Goal: Information Seeking & Learning: Learn about a topic

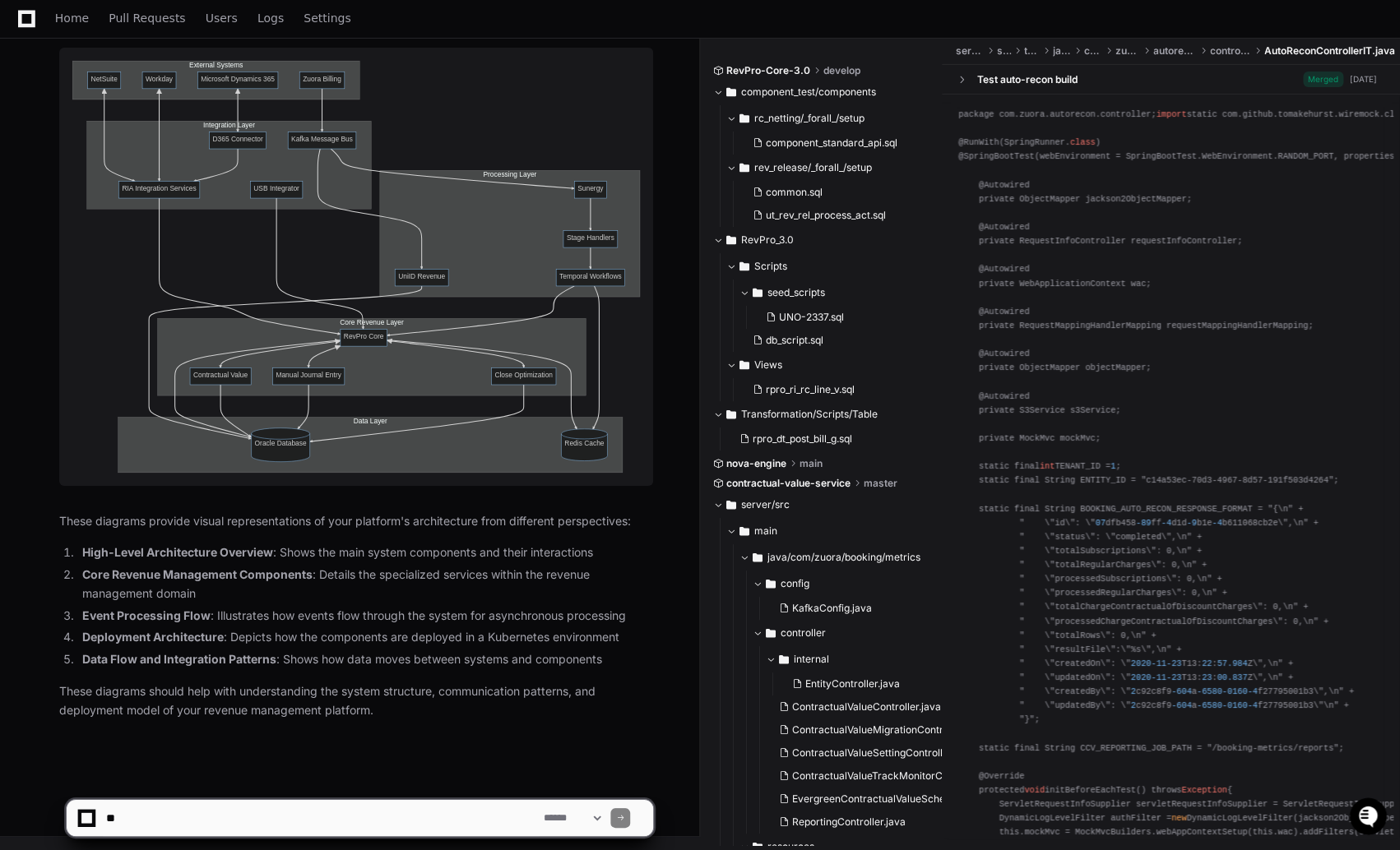
scroll to position [8145, 0]
click at [207, 650] on ol "High-Level Architecture Overview : Shows the main system components and their i…" at bounding box center [356, 605] width 594 height 126
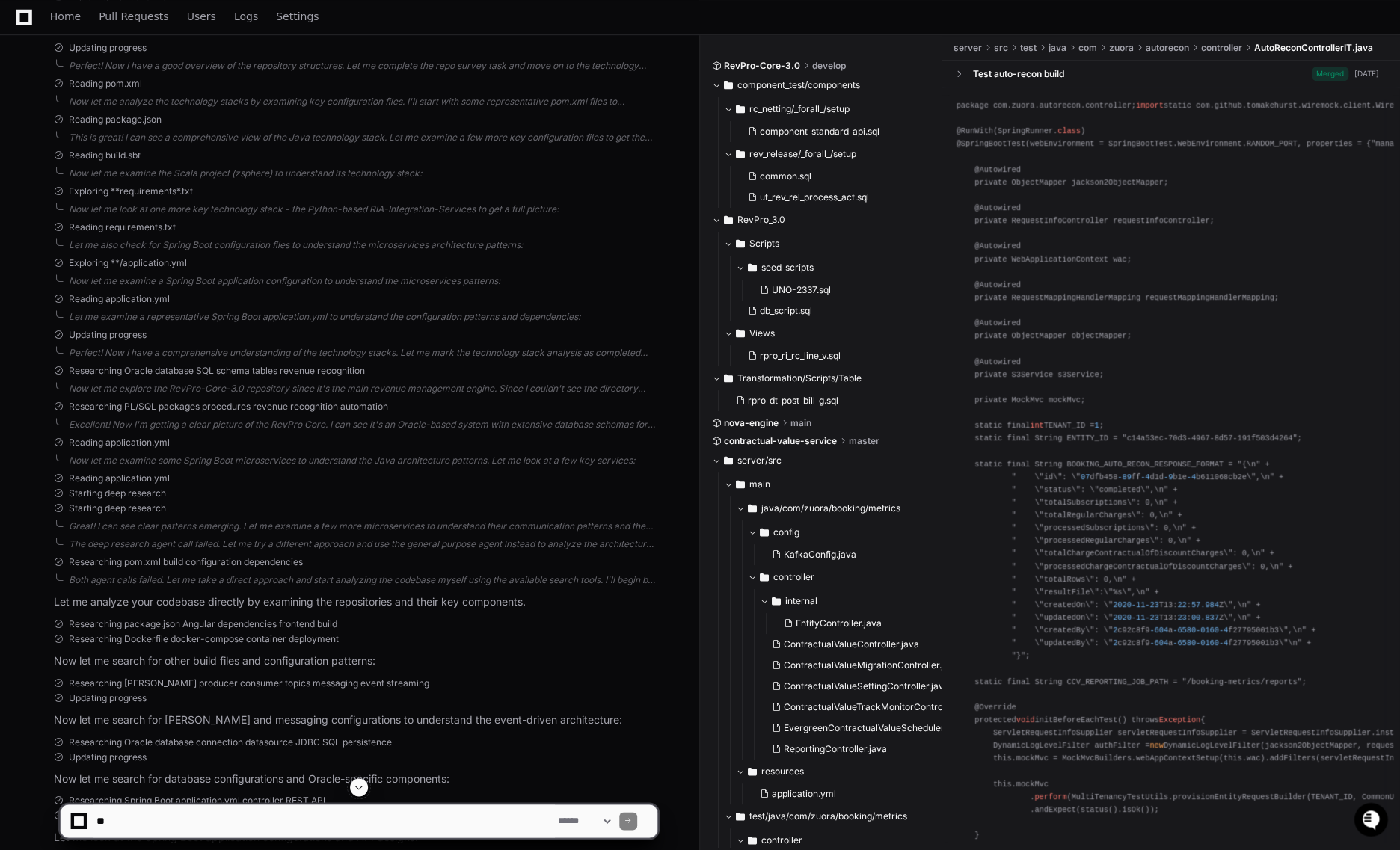
scroll to position [715, 0]
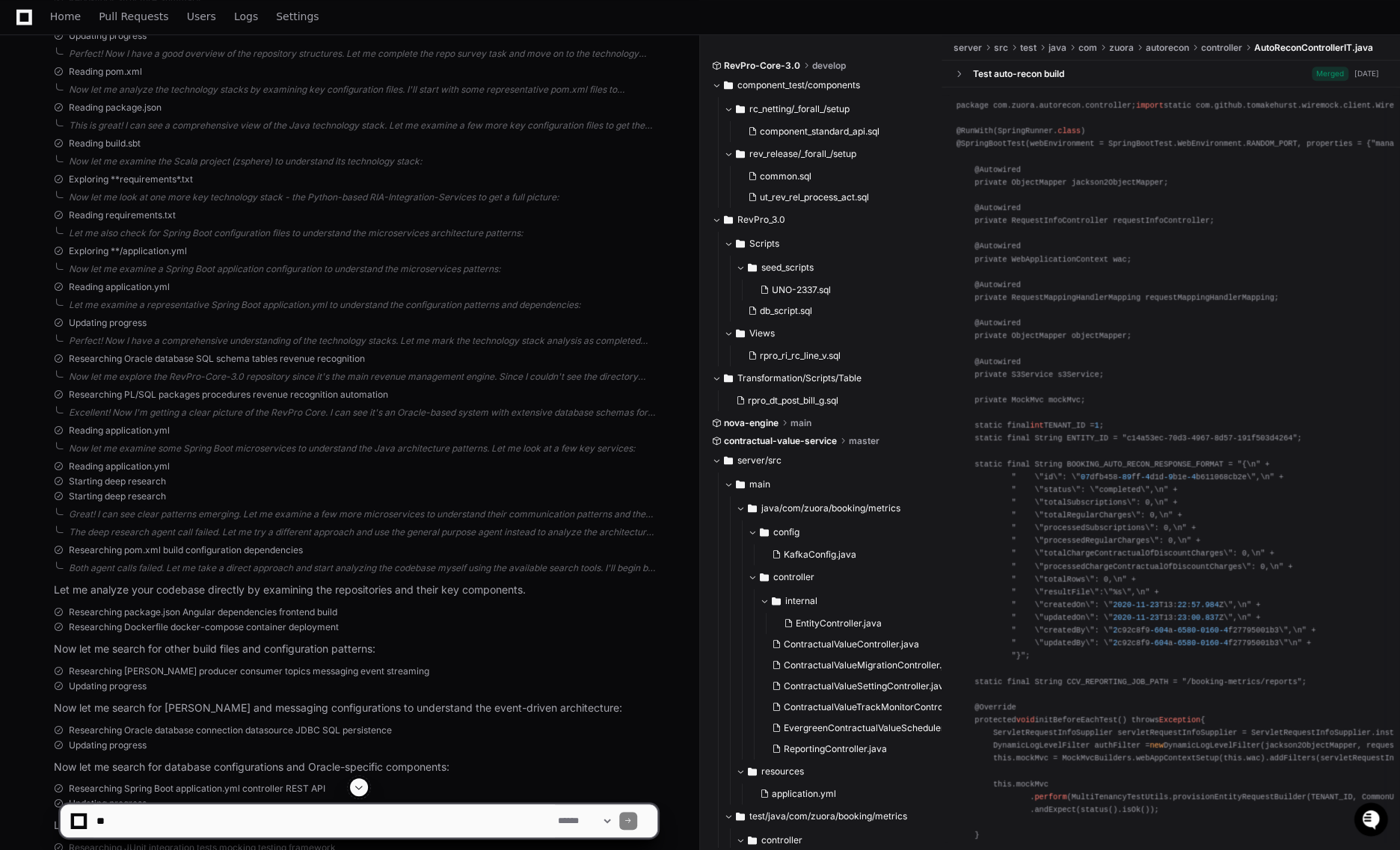
click at [131, 495] on span "Starting deep research" at bounding box center [117, 496] width 97 height 12
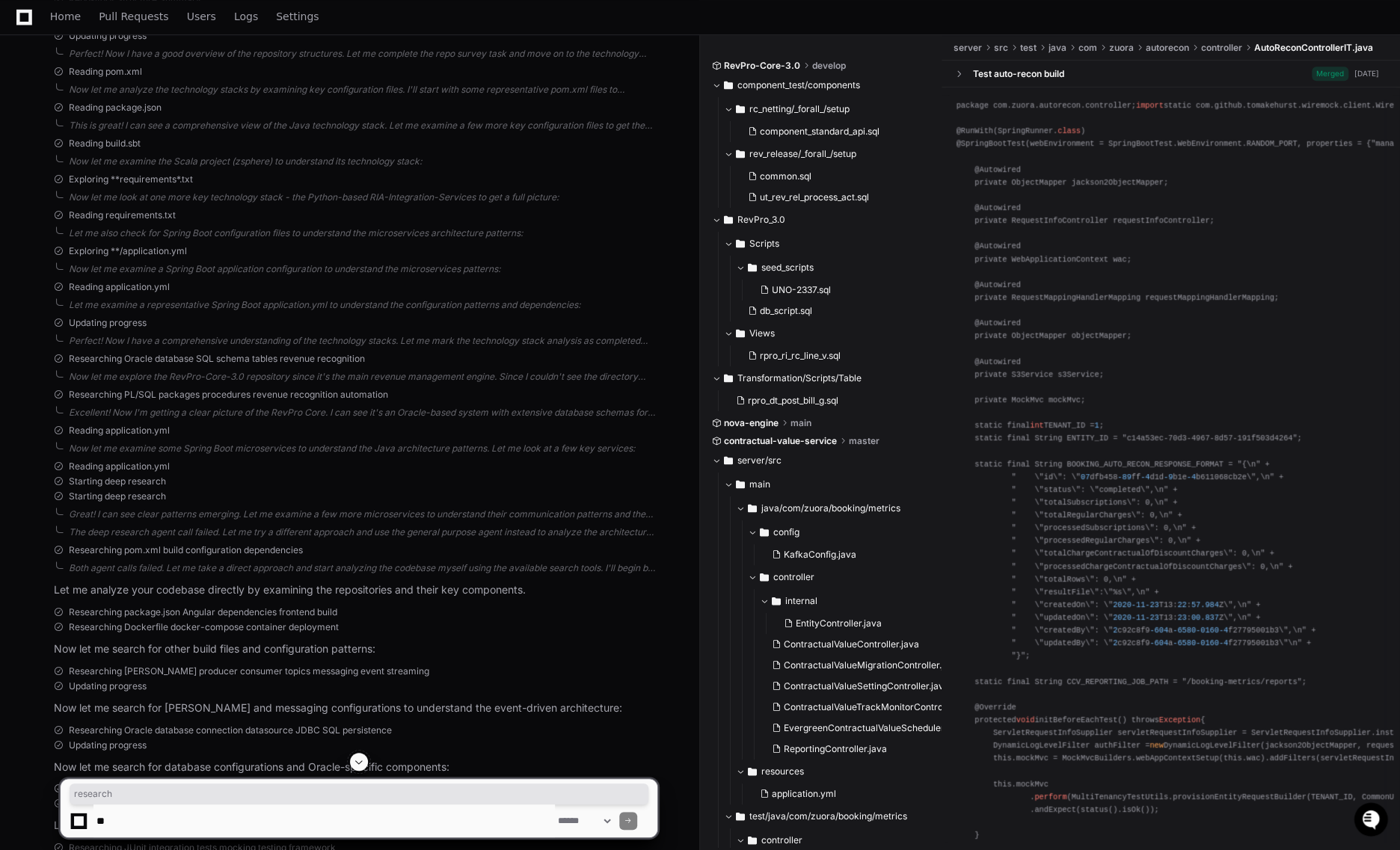
click at [131, 495] on span "Starting deep research" at bounding box center [117, 496] width 97 height 12
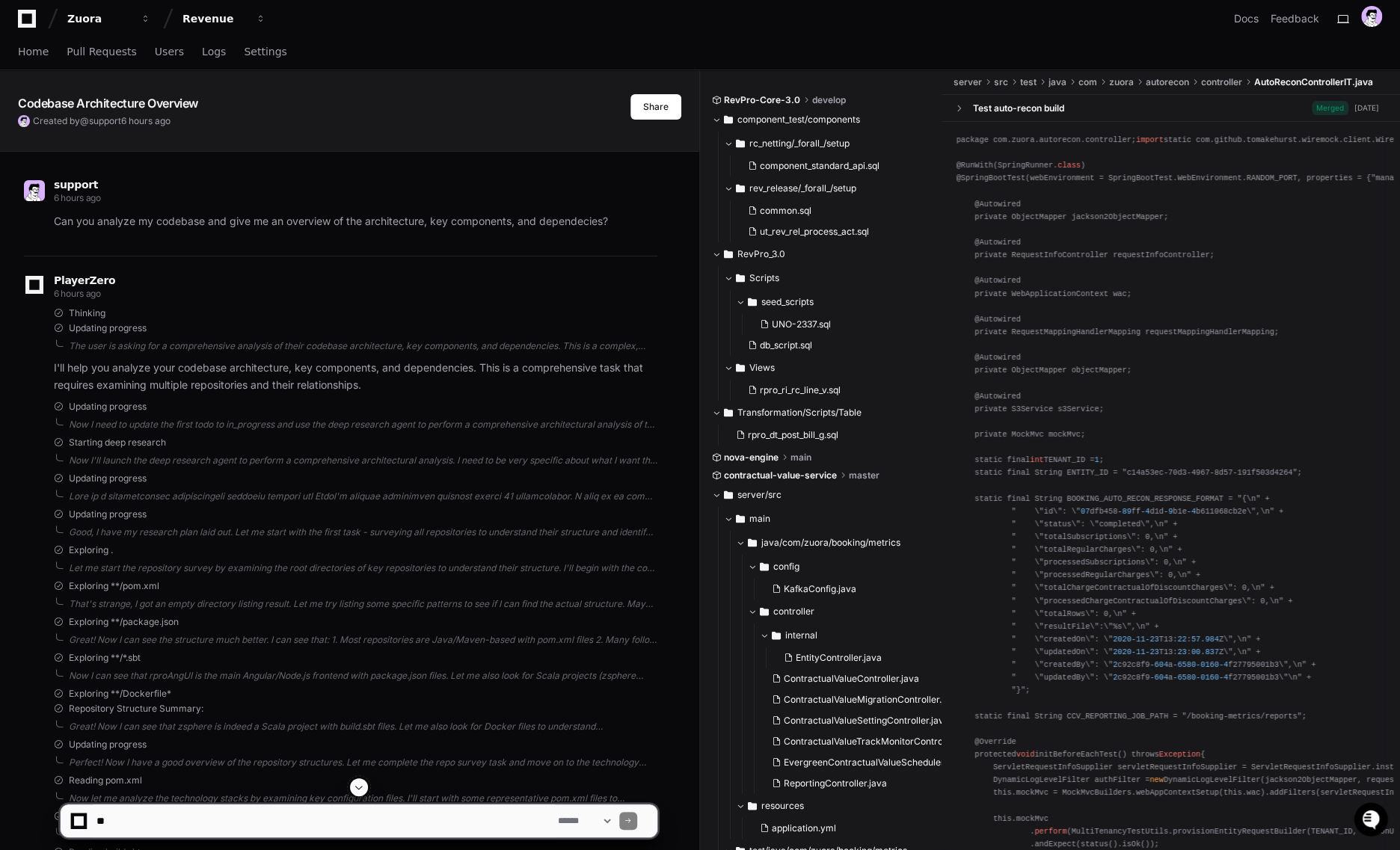
scroll to position [0, 0]
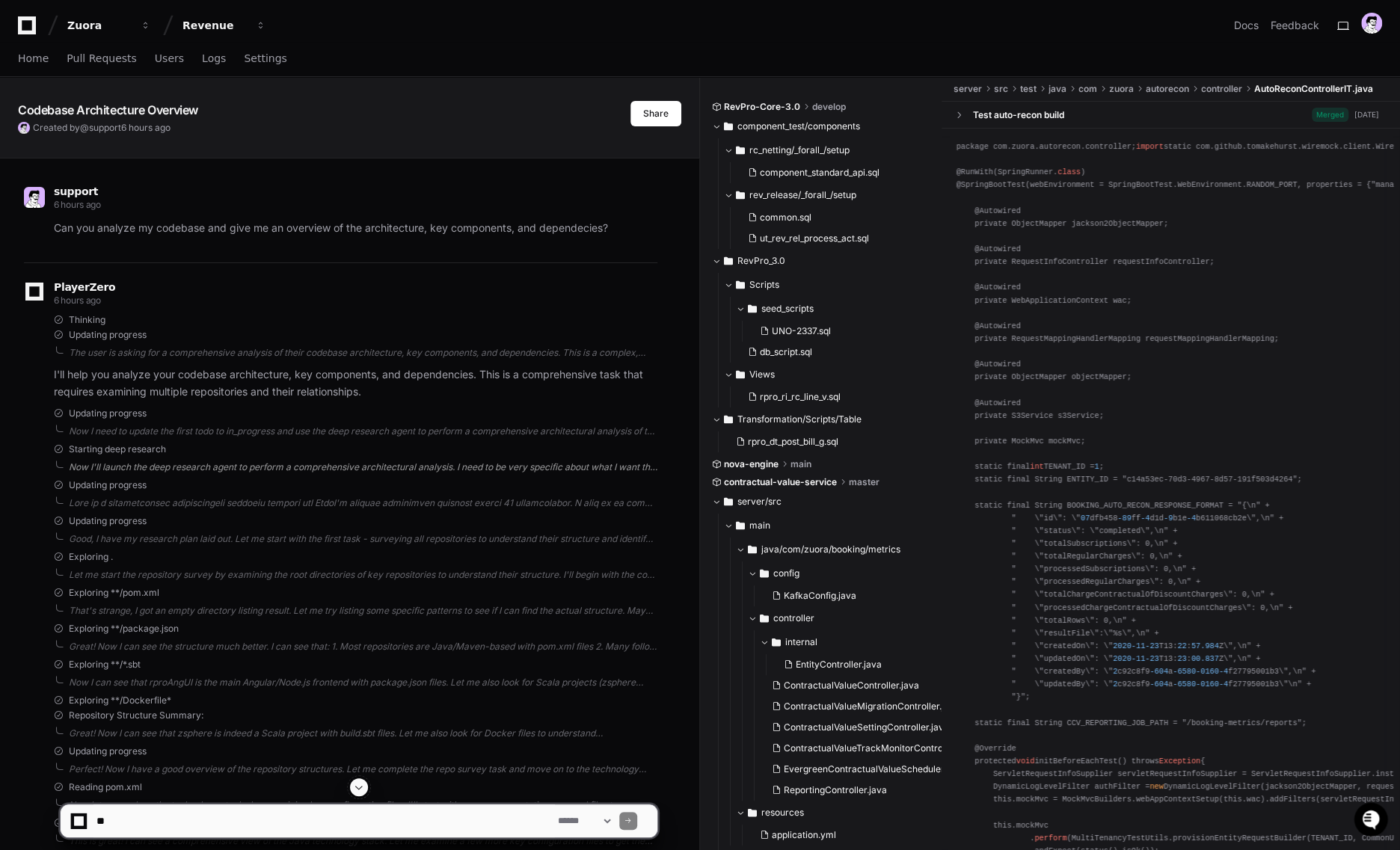
click at [149, 471] on div "Now I'll launch the deep research agent to perform a comprehensive architectura…" at bounding box center [362, 467] width 588 height 12
